Goal: Find contact information: Obtain details needed to contact an individual or organization

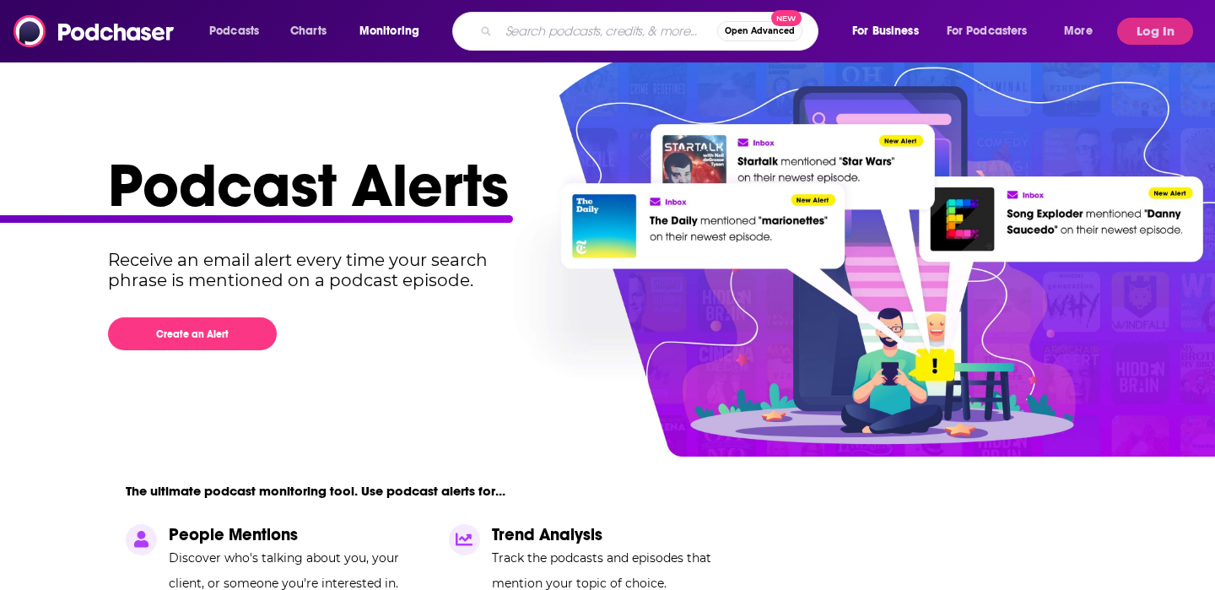
click at [577, 34] on input "Search podcasts, credits, & more..." at bounding box center [608, 31] width 219 height 27
paste input "Founders and Funders [GEOGRAPHIC_DATA]"
type input "Founders and Funders [GEOGRAPHIC_DATA]"
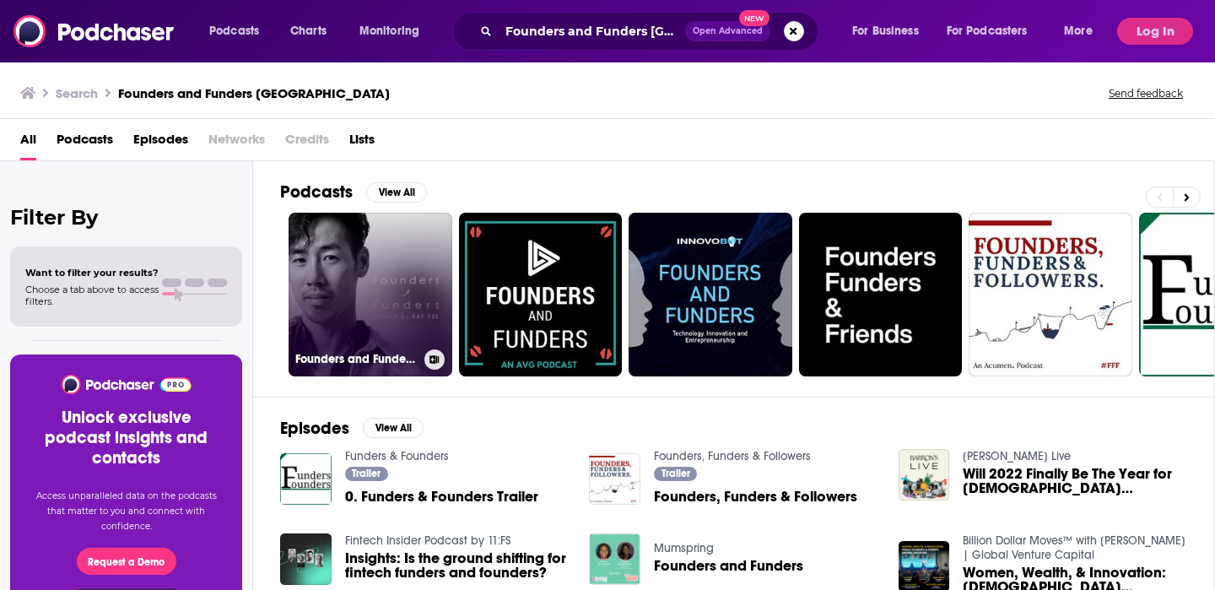
click at [439, 272] on link "Founders and Funders [GEOGRAPHIC_DATA]" at bounding box center [371, 295] width 164 height 164
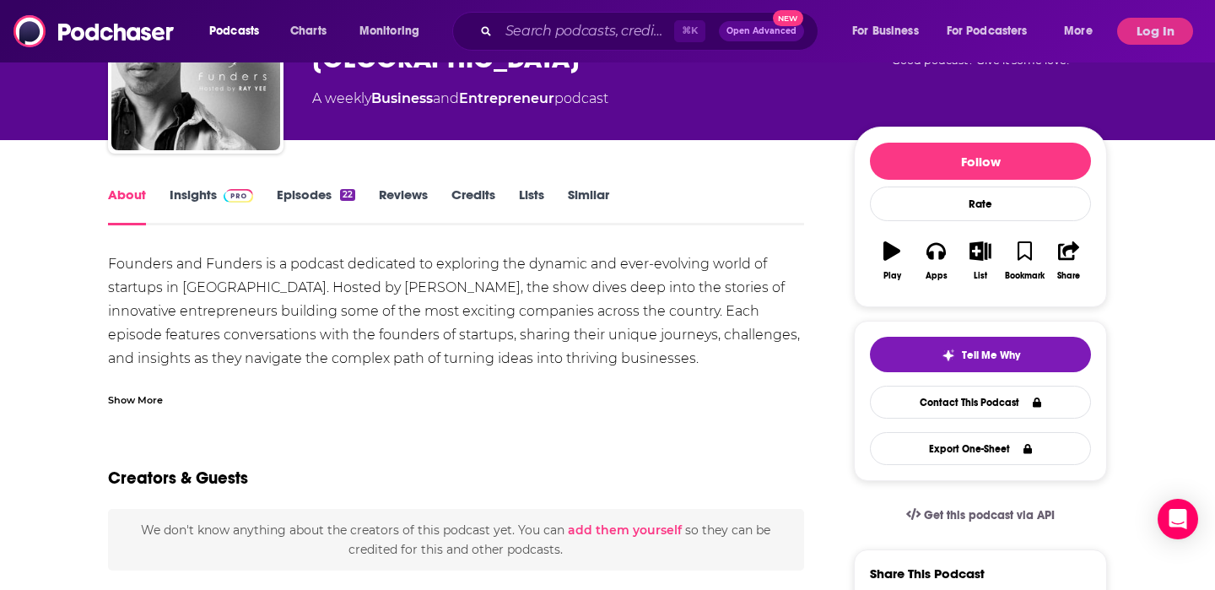
scroll to position [137, 0]
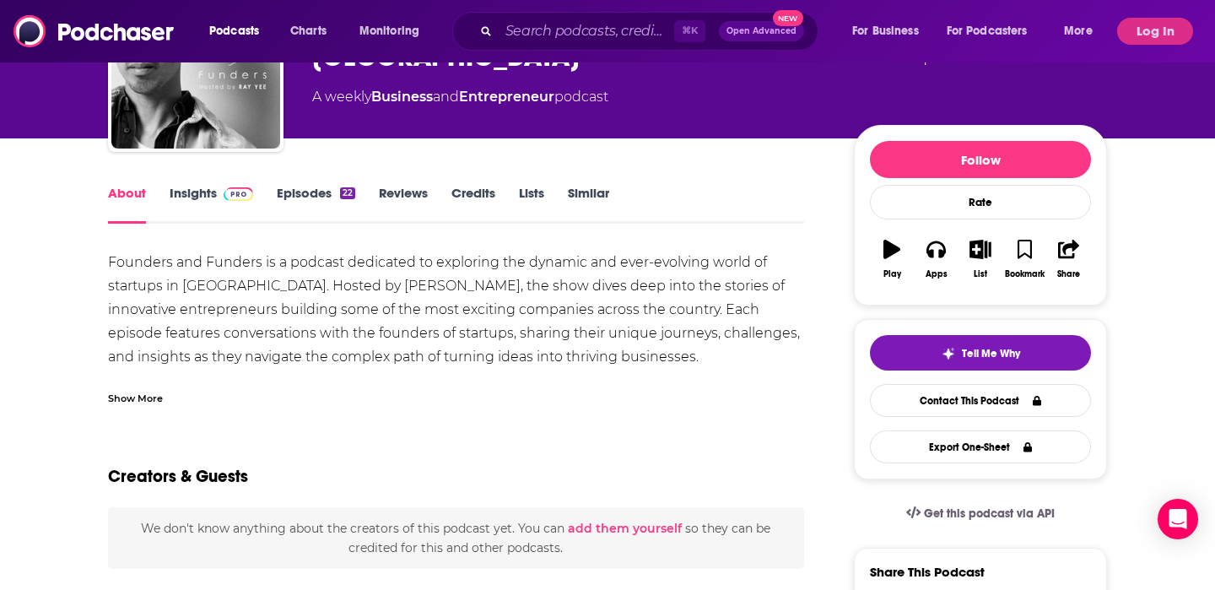
click at [482, 193] on link "Credits" at bounding box center [473, 204] width 44 height 39
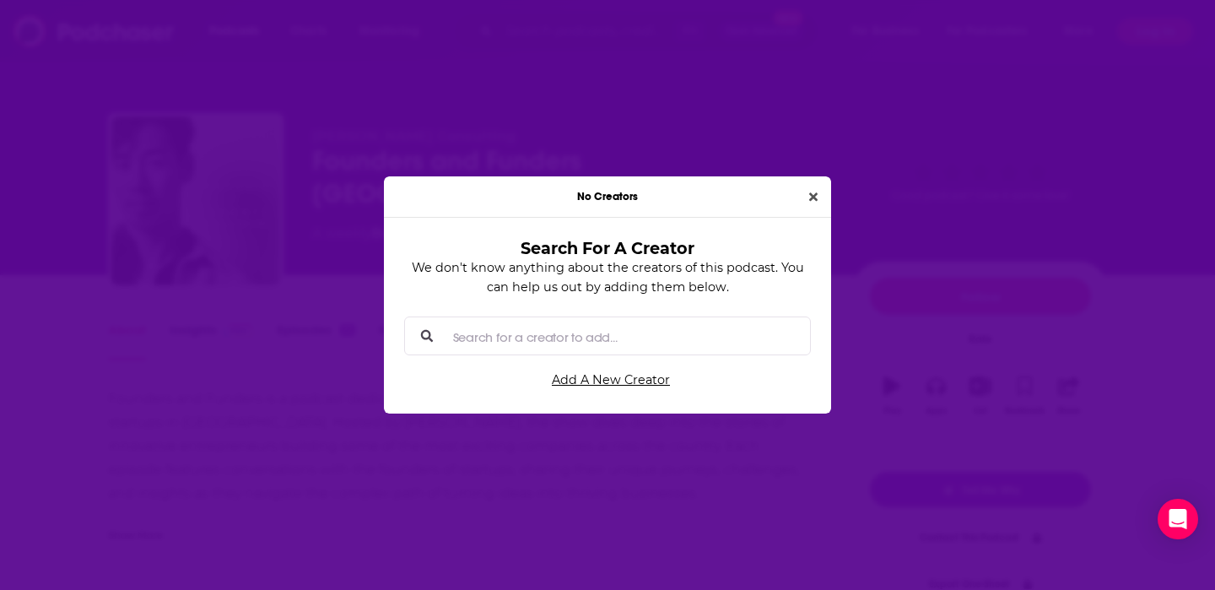
click at [649, 337] on input "Search for a creator to add..." at bounding box center [621, 336] width 350 height 38
click at [813, 189] on button "Close" at bounding box center [814, 196] width 22 height 19
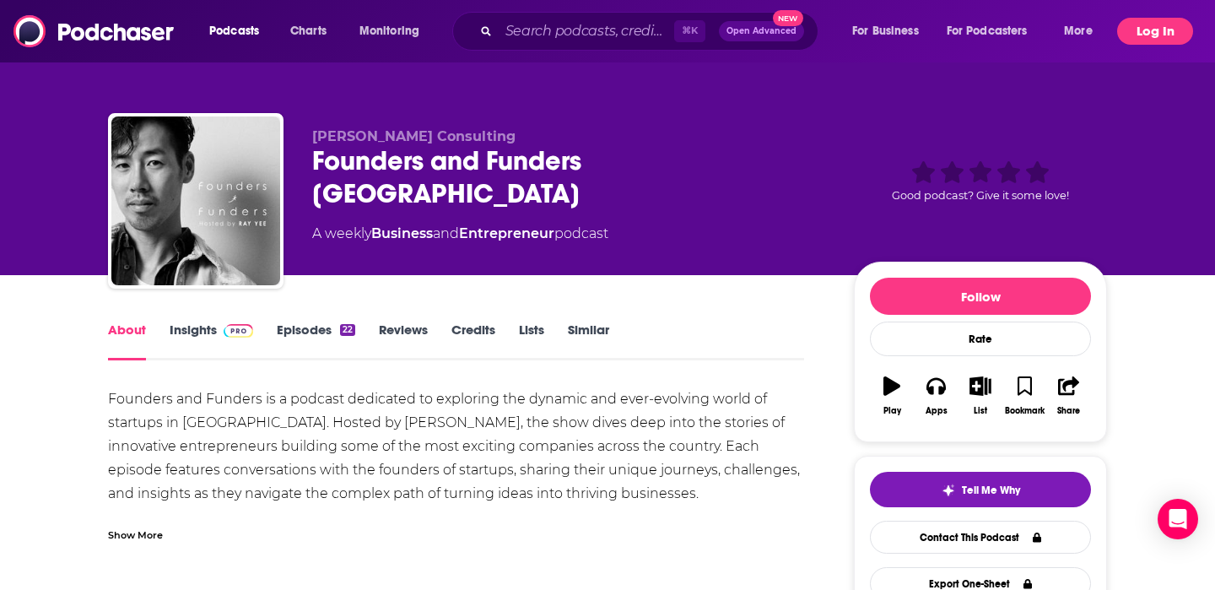
click at [1165, 30] on button "Log In" at bounding box center [1155, 31] width 76 height 27
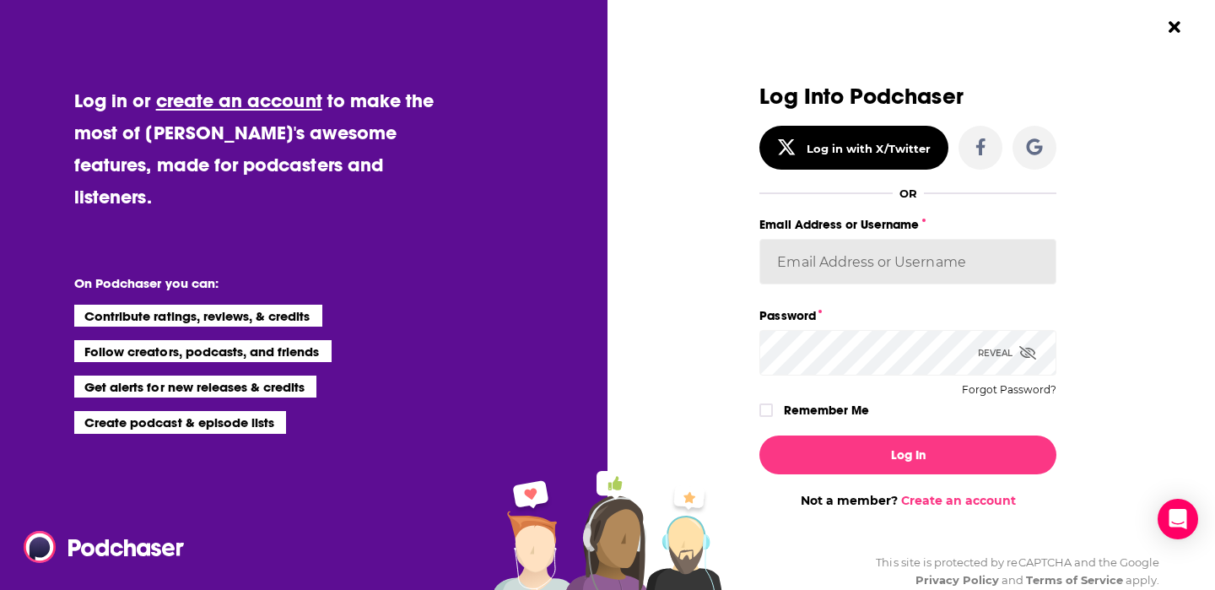
click at [904, 264] on input "Email Address or Username" at bounding box center [907, 262] width 297 height 46
click at [950, 272] on input "Email Address or Username" at bounding box center [907, 262] width 297 height 46
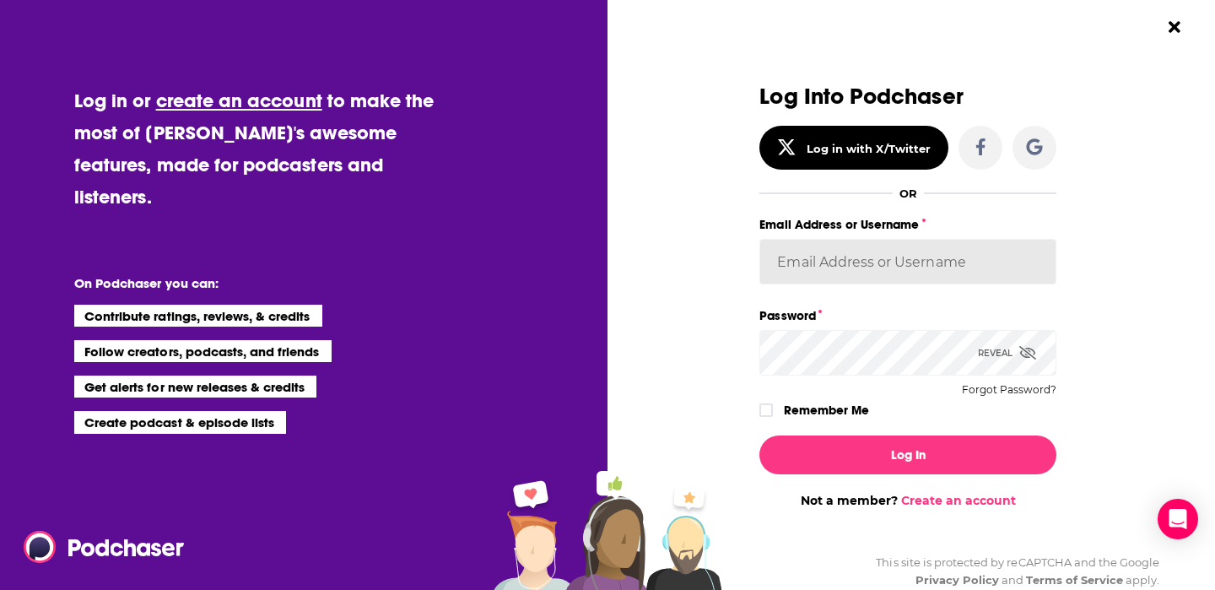
paste input "jhutchinson"
type input "jhutchinson"
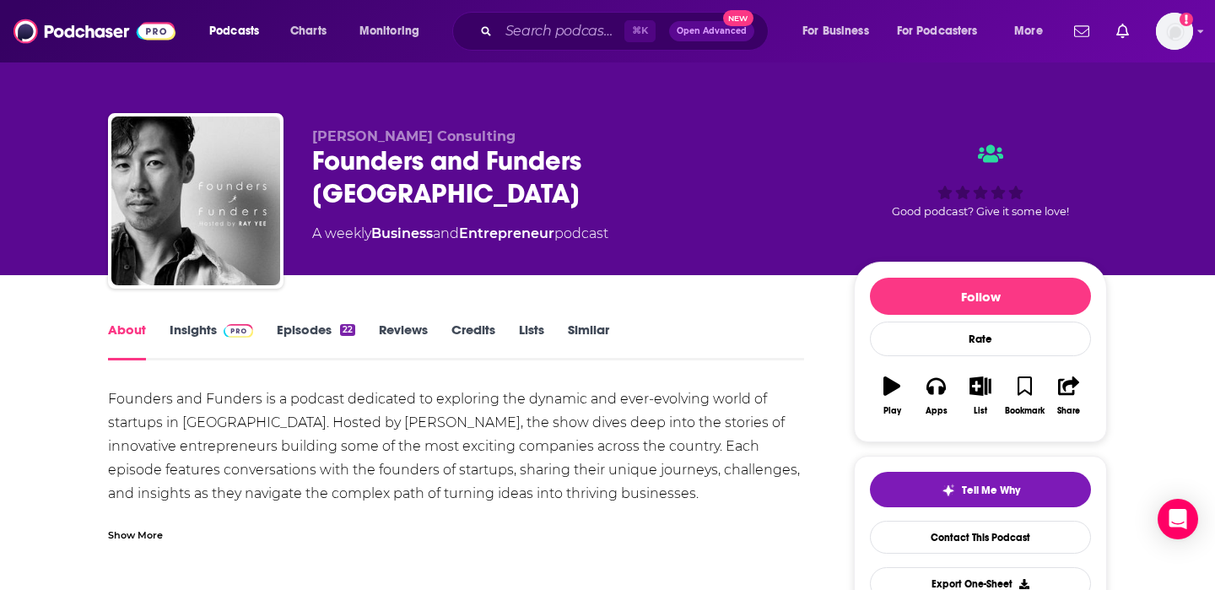
click at [204, 320] on div "About Insights Episodes 22 Reviews Credits Lists Similar" at bounding box center [456, 339] width 696 height 41
click at [193, 336] on link "Insights" at bounding box center [212, 341] width 84 height 39
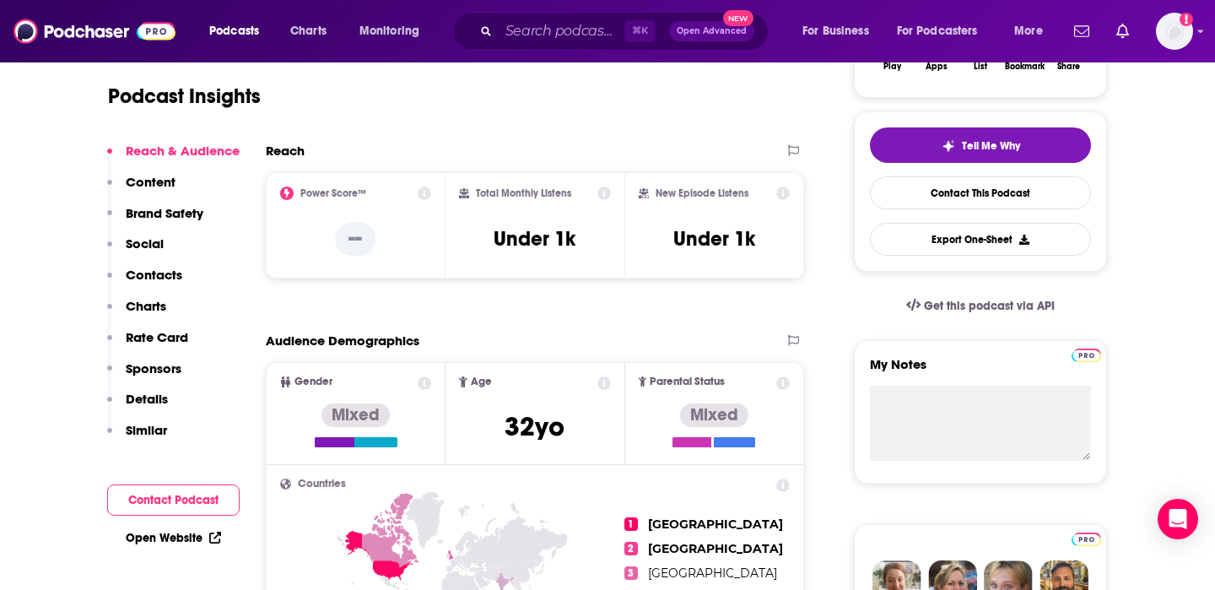
scroll to position [349, 0]
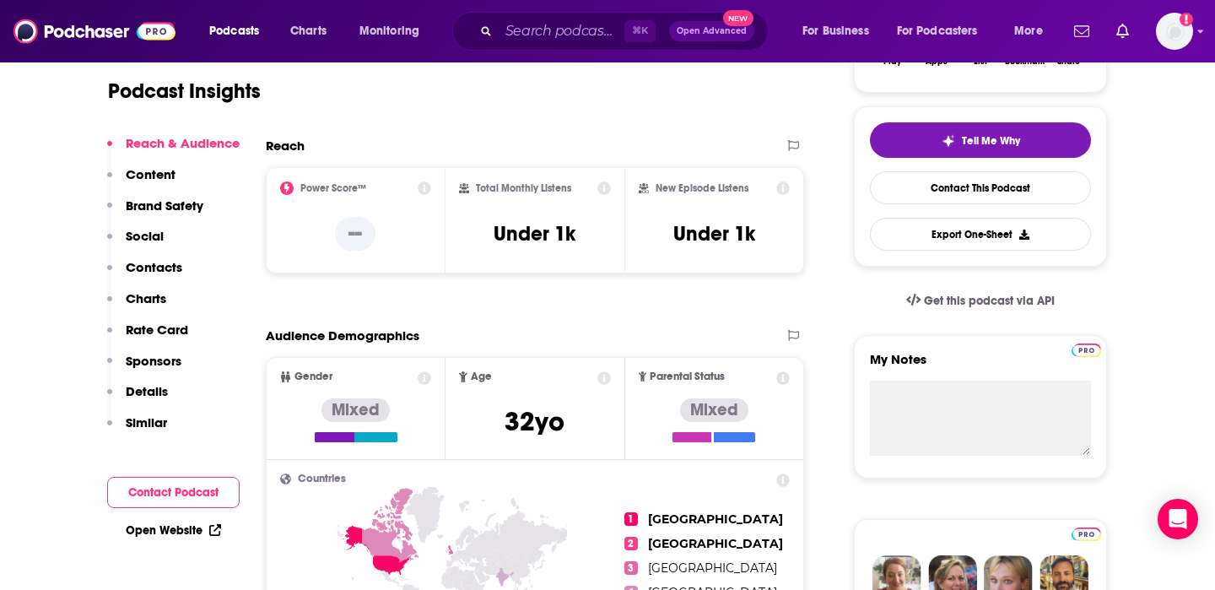
click at [155, 269] on p "Contacts" at bounding box center [154, 267] width 57 height 16
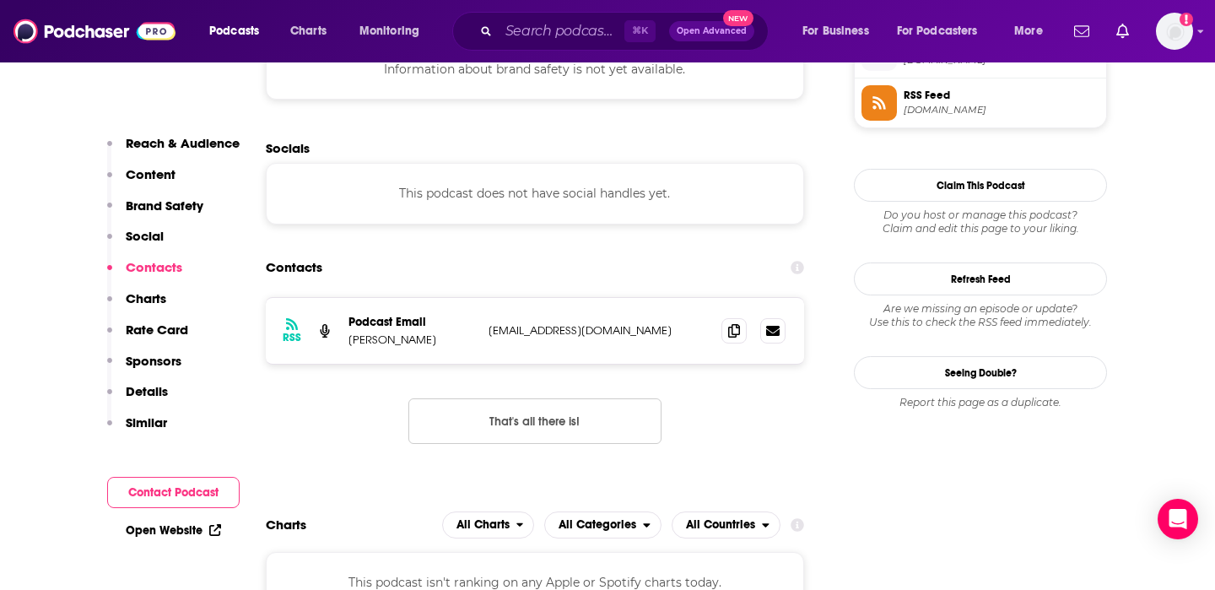
scroll to position [1271, 0]
click at [732, 335] on icon at bounding box center [734, 329] width 12 height 14
click at [418, 343] on p "[PERSON_NAME]" at bounding box center [412, 338] width 127 height 14
drag, startPoint x: 418, startPoint y: 343, endPoint x: 354, endPoint y: 338, distance: 63.4
click at [353, 338] on p "[PERSON_NAME]" at bounding box center [412, 338] width 127 height 14
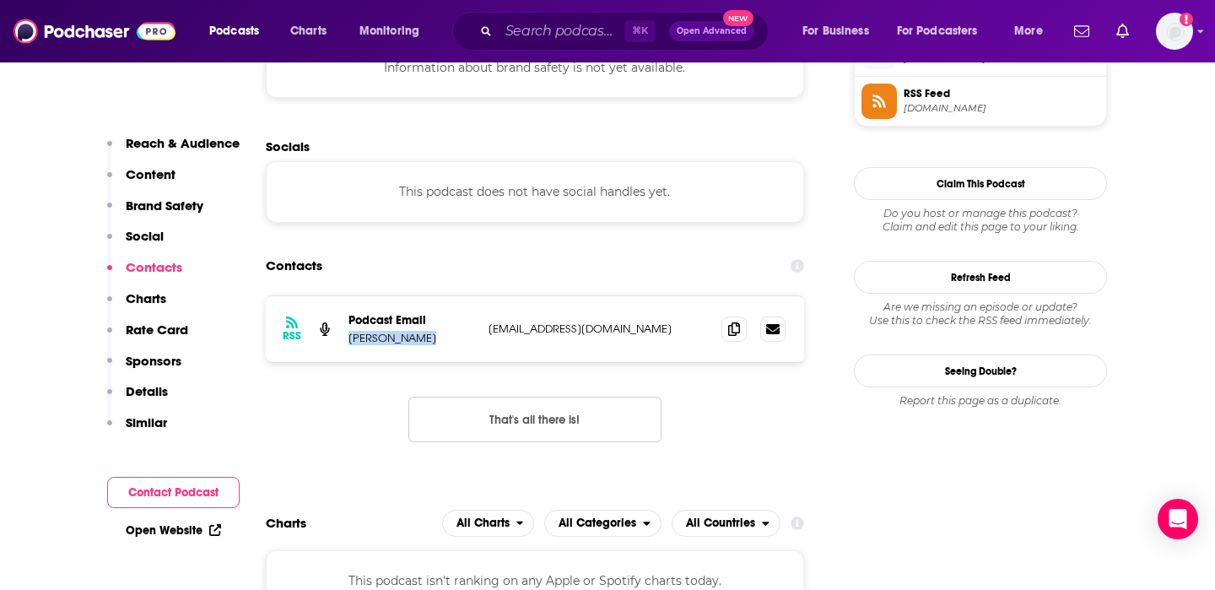
copy p "[PERSON_NAME]"
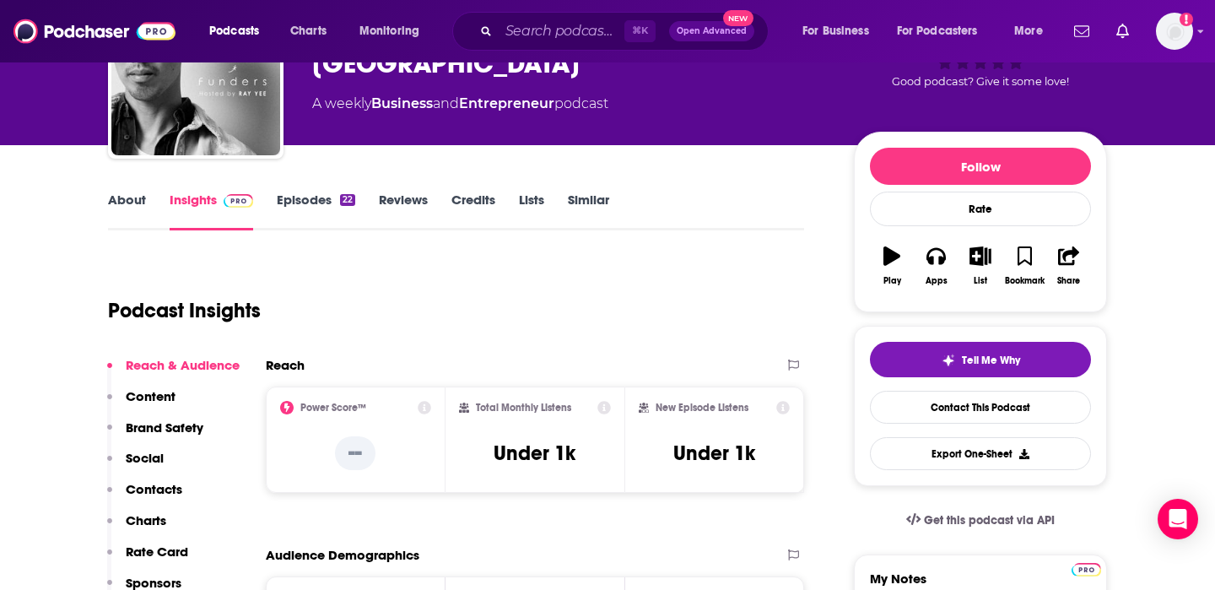
scroll to position [0, 0]
